Goal: Transaction & Acquisition: Purchase product/service

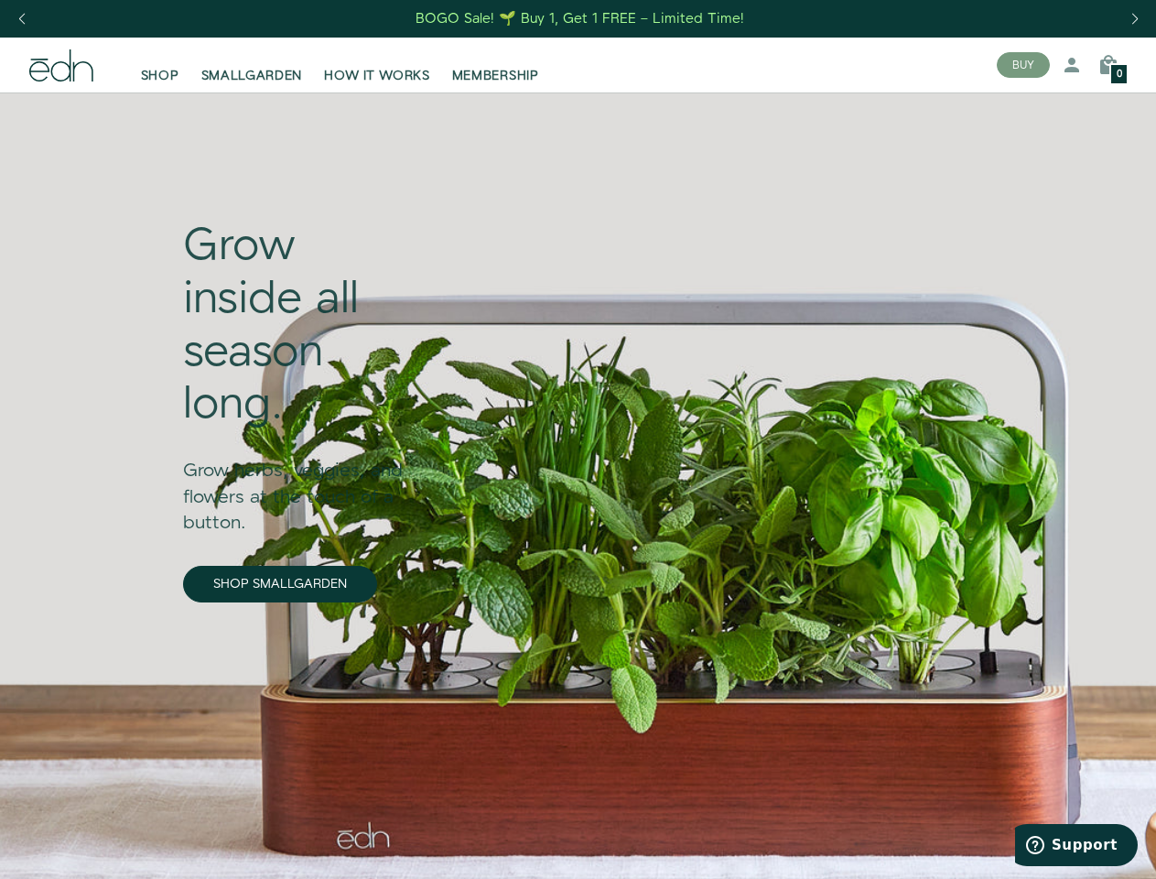
click at [1134, 19] on div "Next slide" at bounding box center [1134, 19] width 25 height 40
click at [21, 19] on div "Previous slide" at bounding box center [21, 19] width 25 height 40
click at [1023, 65] on button "BUY" at bounding box center [1023, 65] width 53 height 26
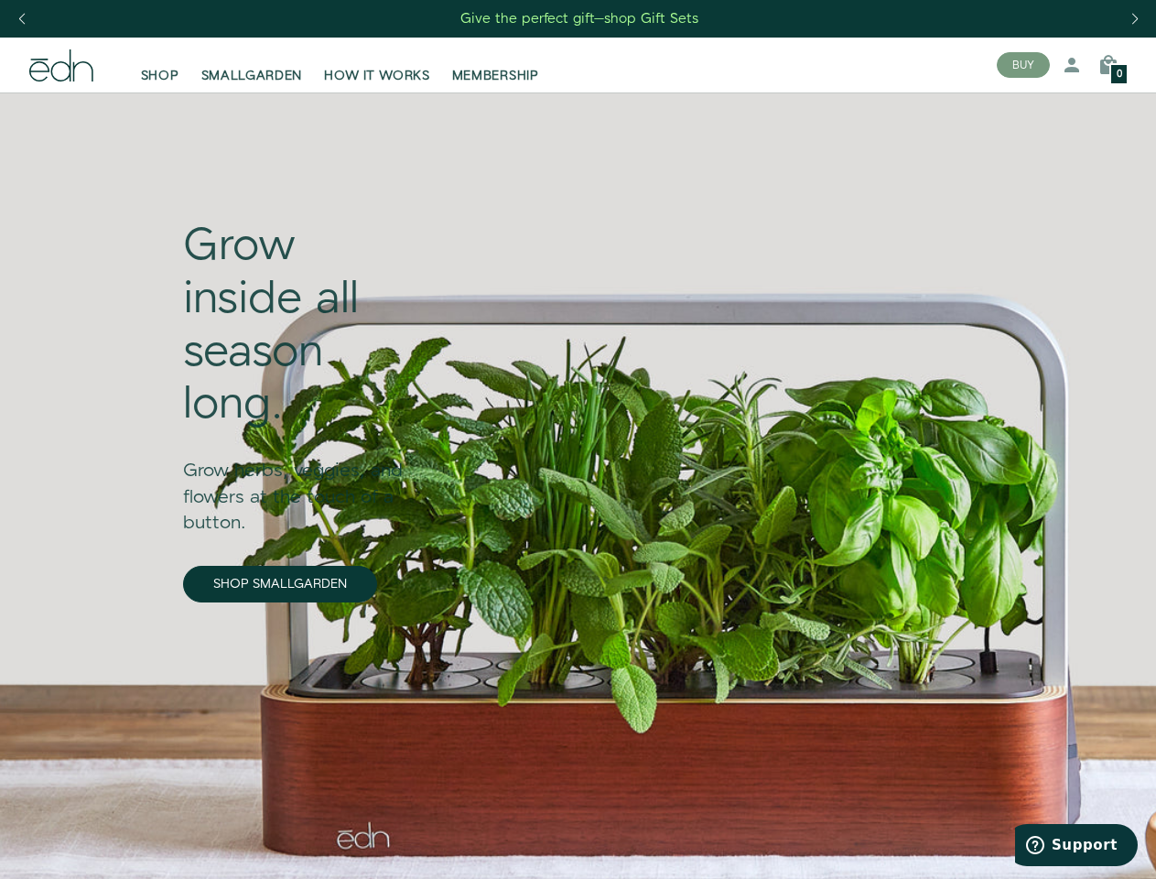
click at [1072, 65] on icon at bounding box center [1072, 65] width 22 height 22
click at [1108, 65] on icon at bounding box center [1108, 65] width 22 height 22
click at [1108, 65] on div at bounding box center [578, 439] width 1156 height 879
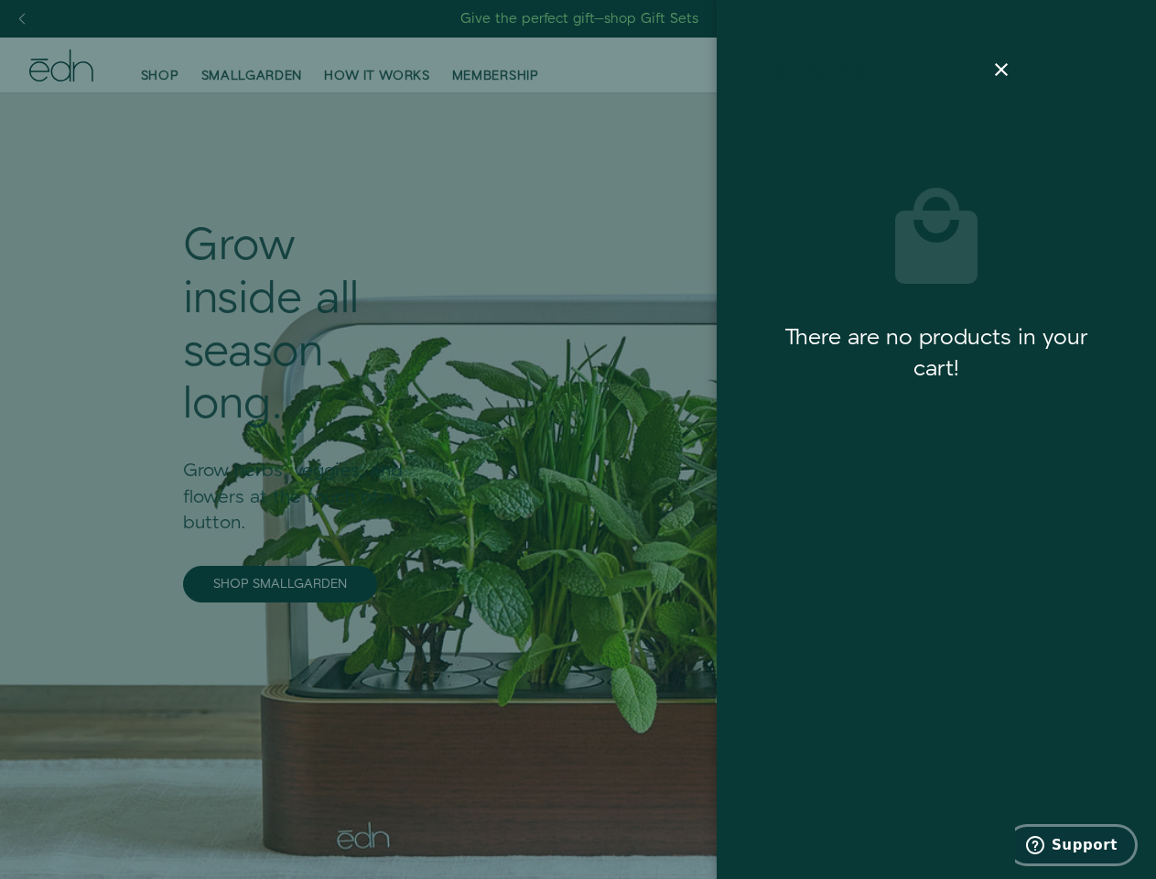
click at [1076, 845] on span "Support" at bounding box center [1085, 845] width 66 height 16
